Goal: Information Seeking & Learning: Learn about a topic

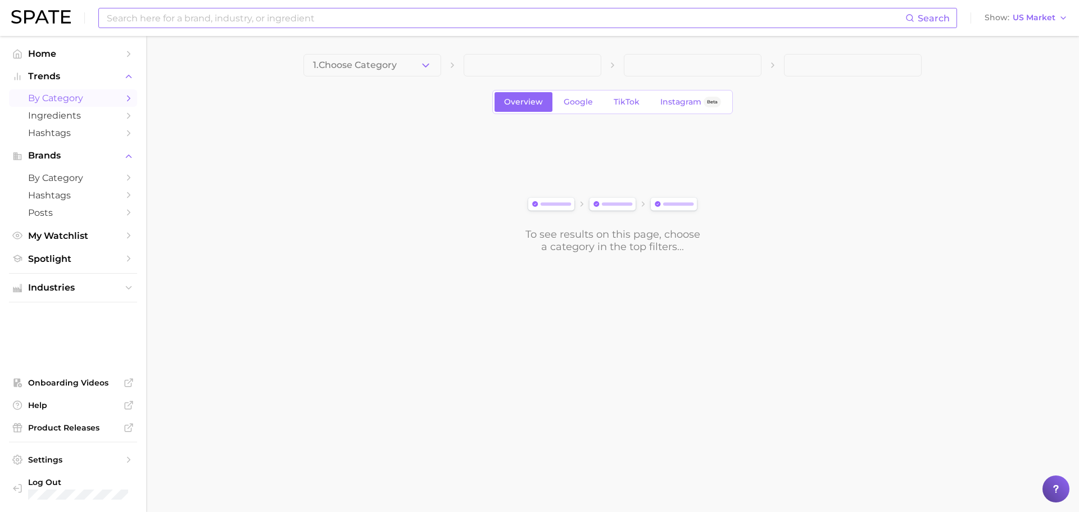
click at [282, 12] on input at bounding box center [506, 17] width 800 height 19
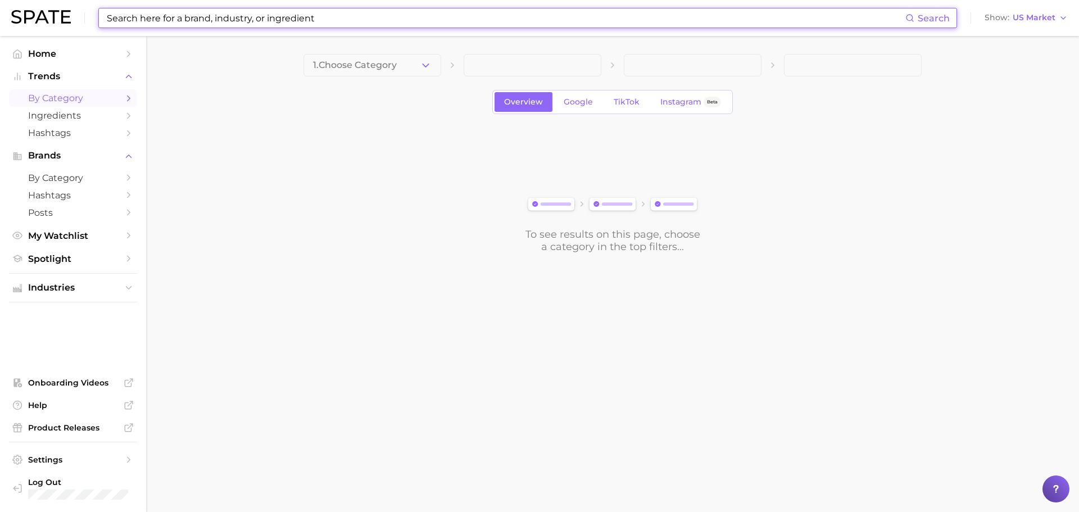
click at [306, 13] on input at bounding box center [506, 17] width 800 height 19
click at [315, 19] on input at bounding box center [506, 17] width 800 height 19
drag, startPoint x: 321, startPoint y: 19, endPoint x: 253, endPoint y: 24, distance: 68.1
click at [253, 24] on input at bounding box center [506, 17] width 800 height 19
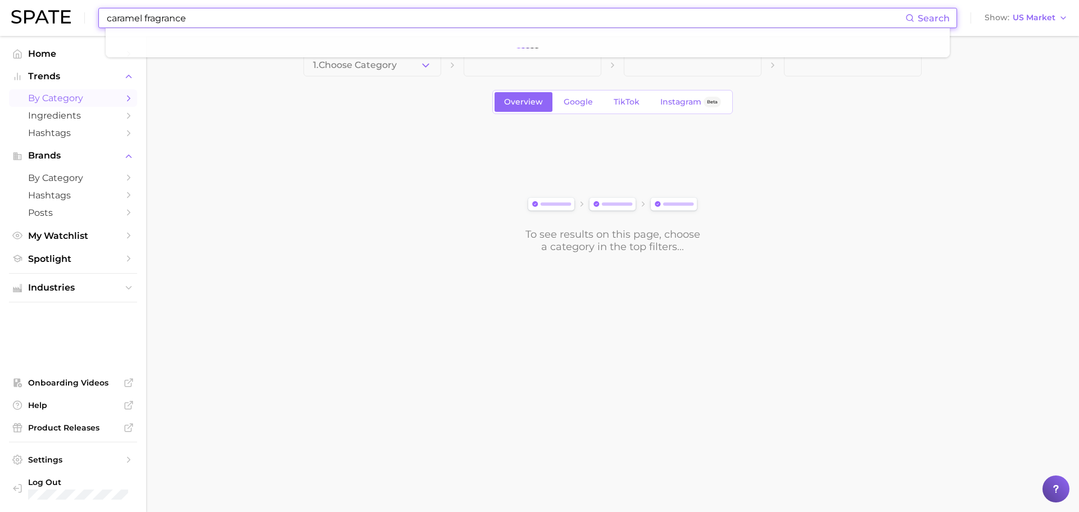
type input "caramel fragrance"
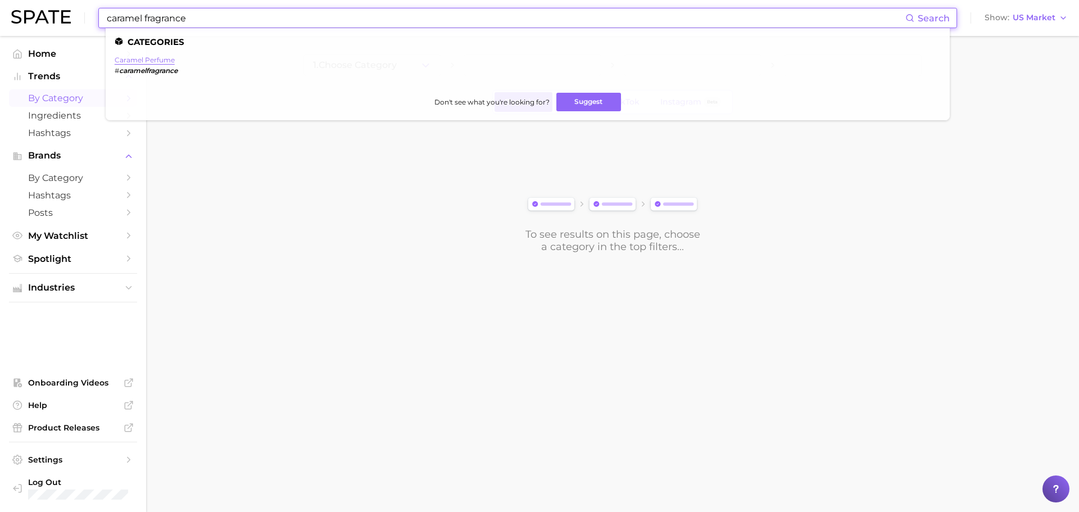
click at [143, 62] on link "caramel perfume" at bounding box center [145, 60] width 60 height 8
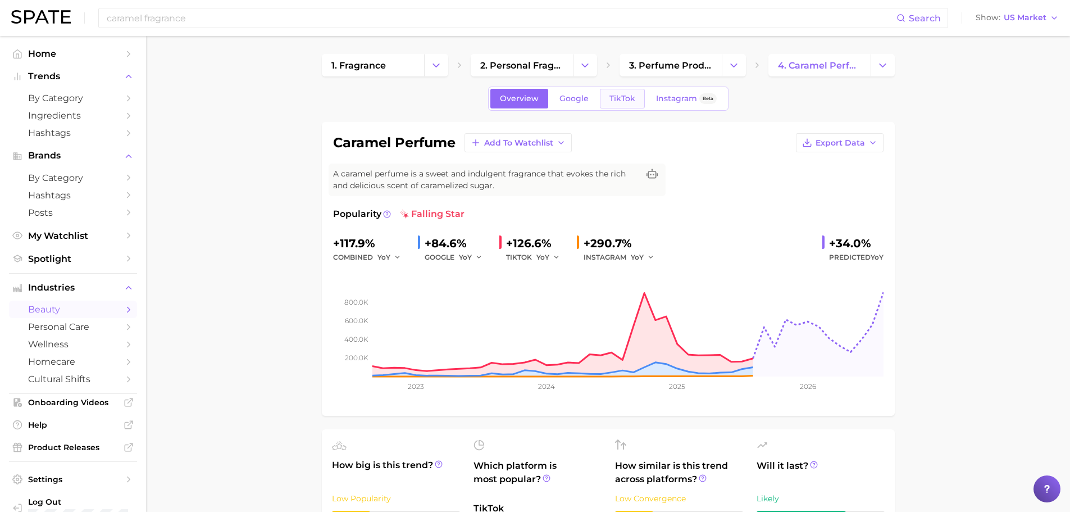
click at [621, 100] on span "TikTok" at bounding box center [623, 99] width 26 height 10
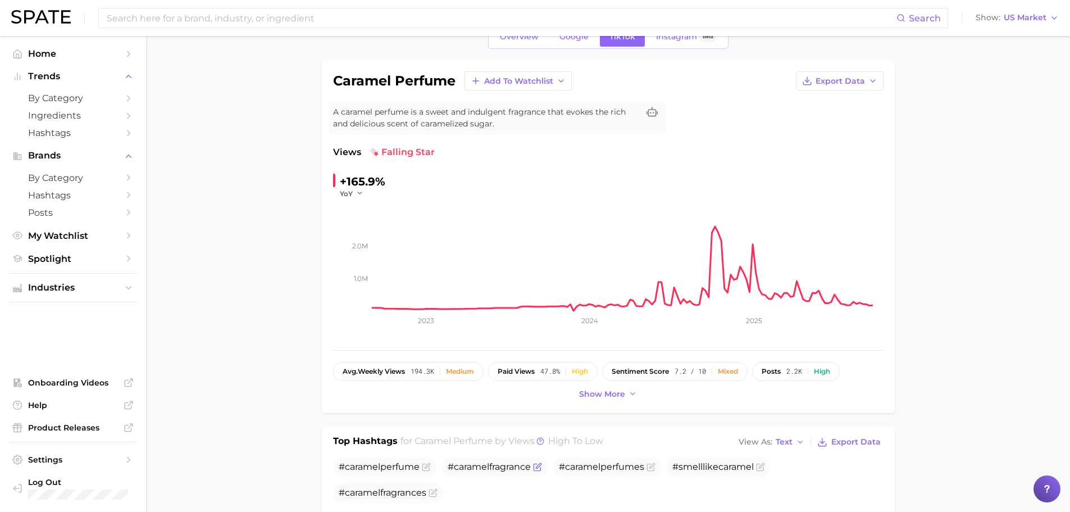
scroll to position [56, 0]
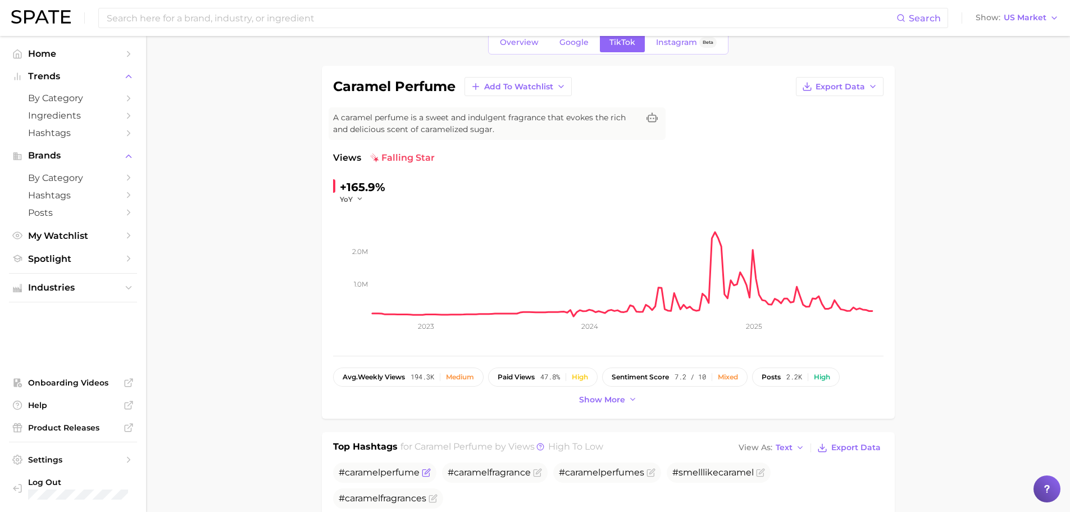
click at [378, 474] on span "caramel" at bounding box center [362, 472] width 35 height 11
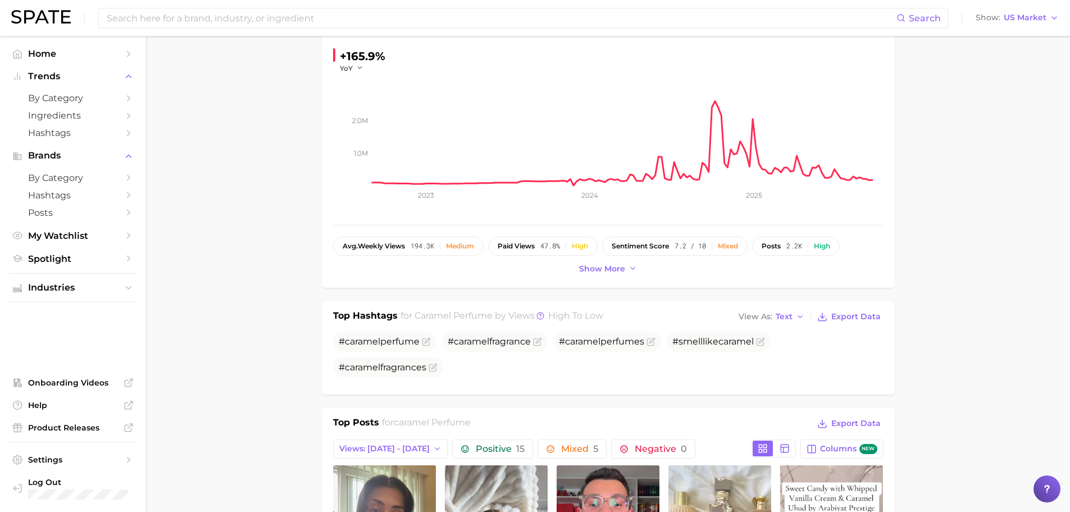
scroll to position [0, 0]
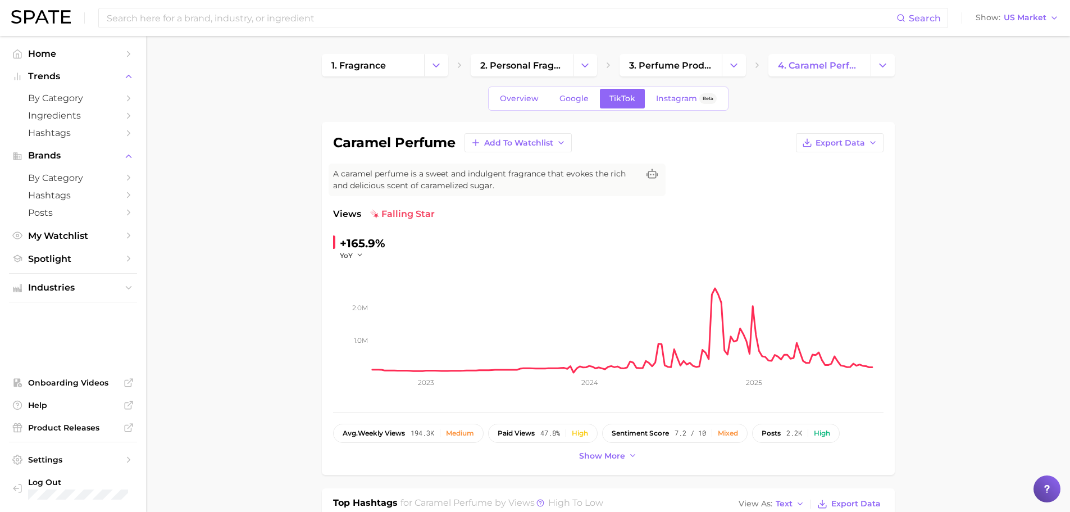
drag, startPoint x: 1078, startPoint y: 248, endPoint x: 193, endPoint y: 224, distance: 885.9
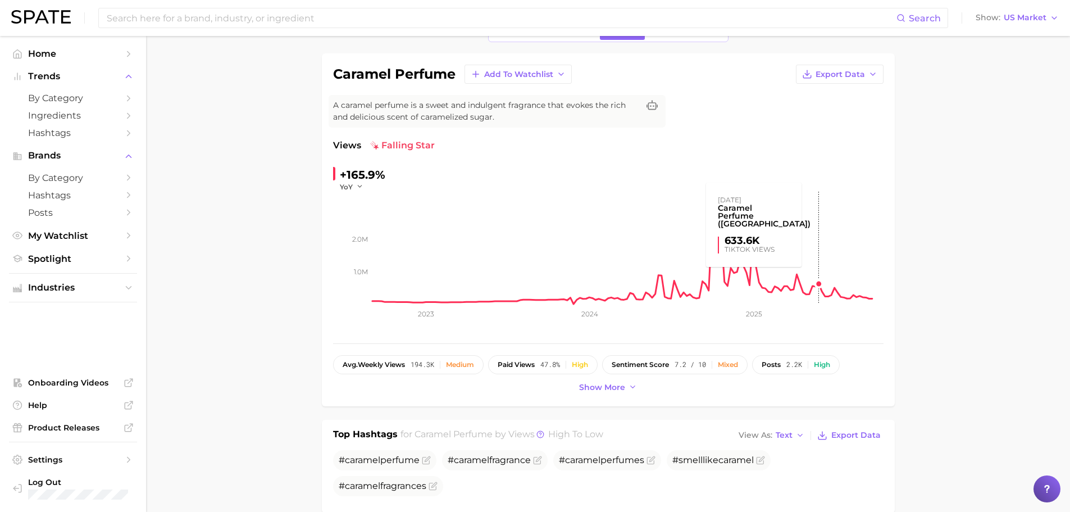
scroll to position [56, 0]
